Goal: Transaction & Acquisition: Purchase product/service

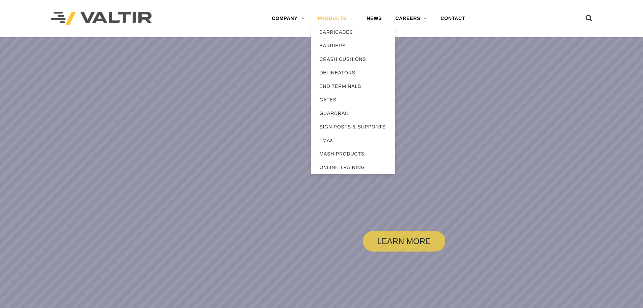
click at [343, 18] on link "PRODUCTS" at bounding box center [335, 19] width 49 height 14
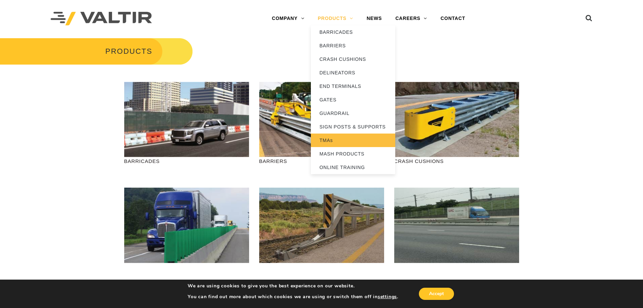
click at [338, 141] on link "TMAs" at bounding box center [353, 140] width 84 height 14
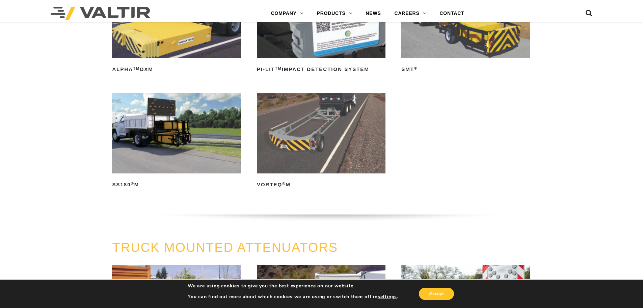
scroll to position [101, 0]
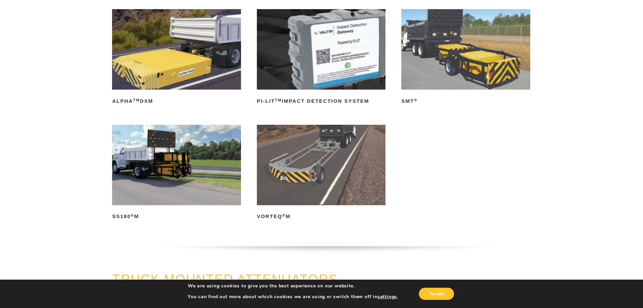
click at [192, 58] on img at bounding box center [176, 49] width 129 height 80
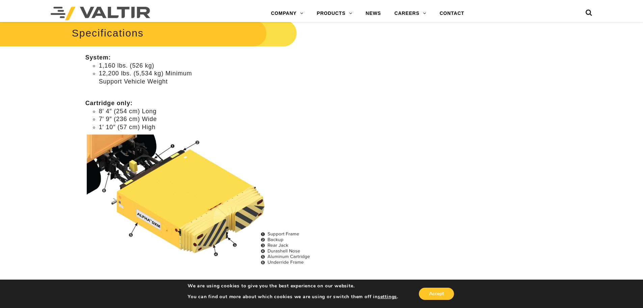
scroll to position [423, 0]
